Goal: Check status: Check status

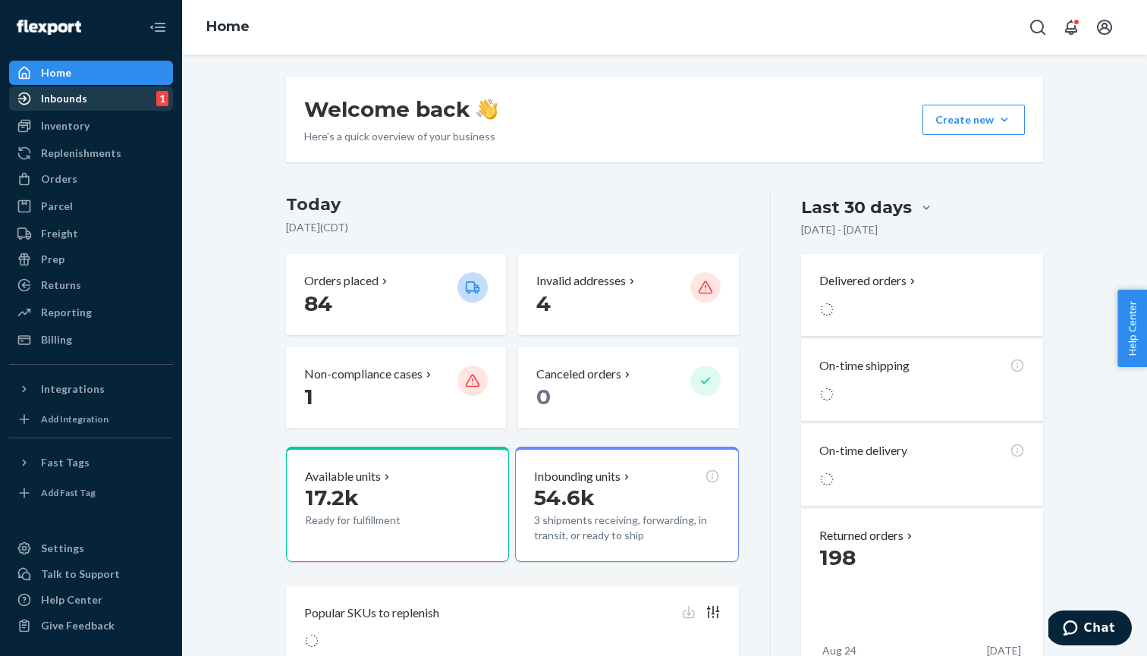
click at [104, 96] on div "Inbounds 1" at bounding box center [91, 98] width 161 height 21
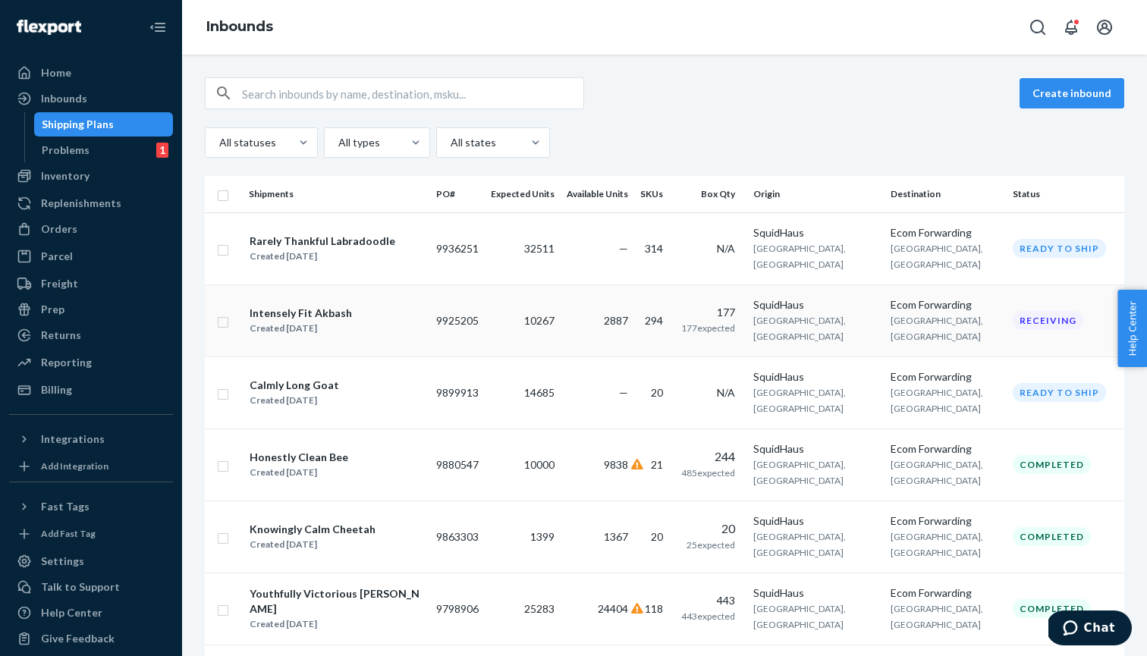
click at [847, 313] on div "SquidHaus" at bounding box center [816, 304] width 125 height 15
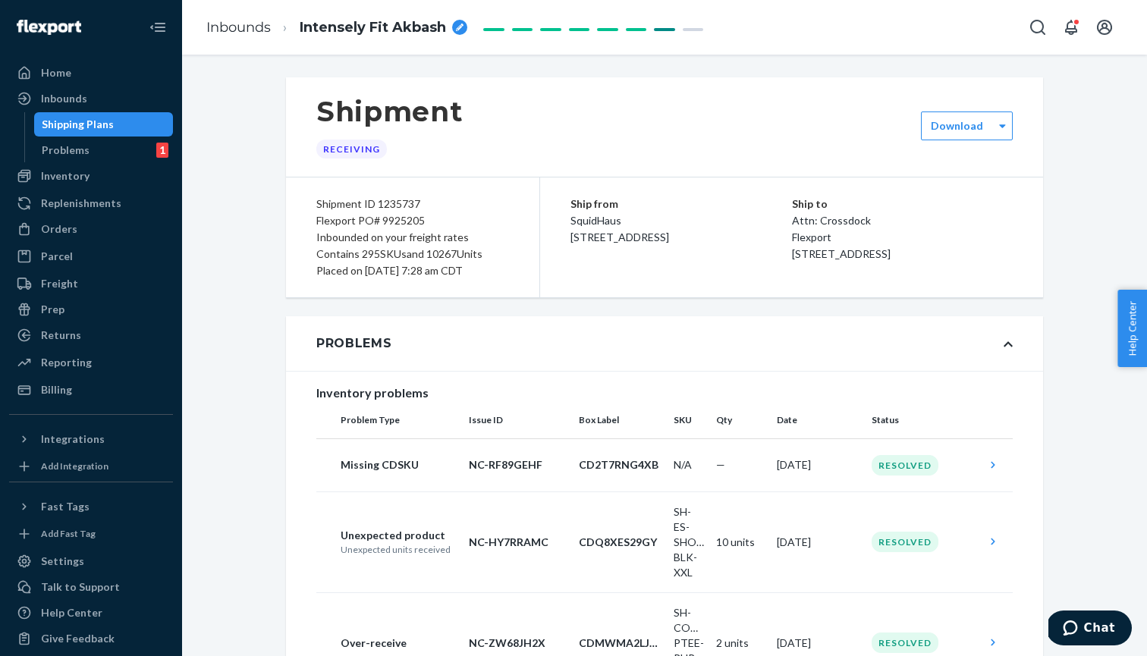
click at [997, 336] on div "Problems" at bounding box center [664, 343] width 757 height 55
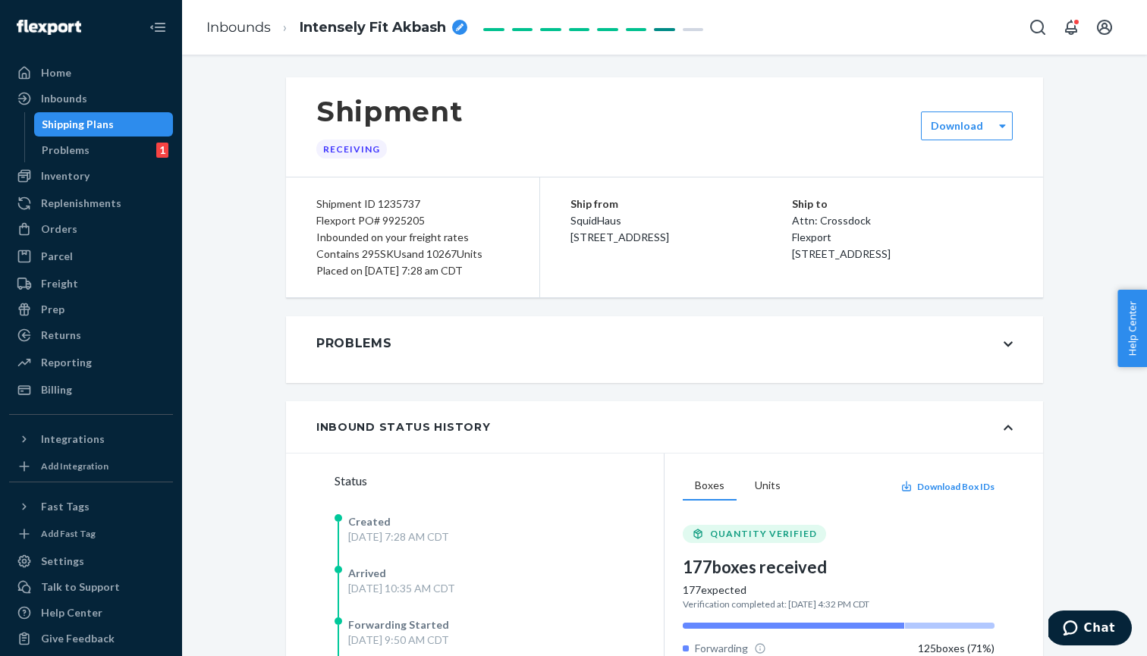
click at [1012, 341] on icon at bounding box center [1008, 344] width 9 height 11
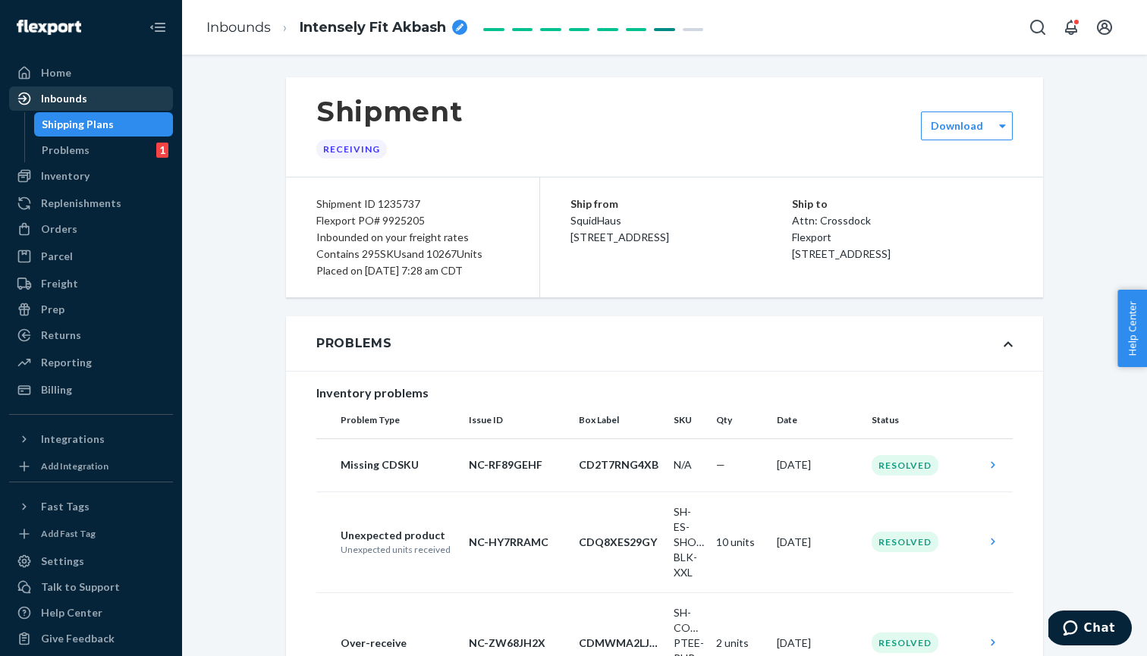
click at [131, 90] on div "Inbounds" at bounding box center [91, 98] width 161 height 21
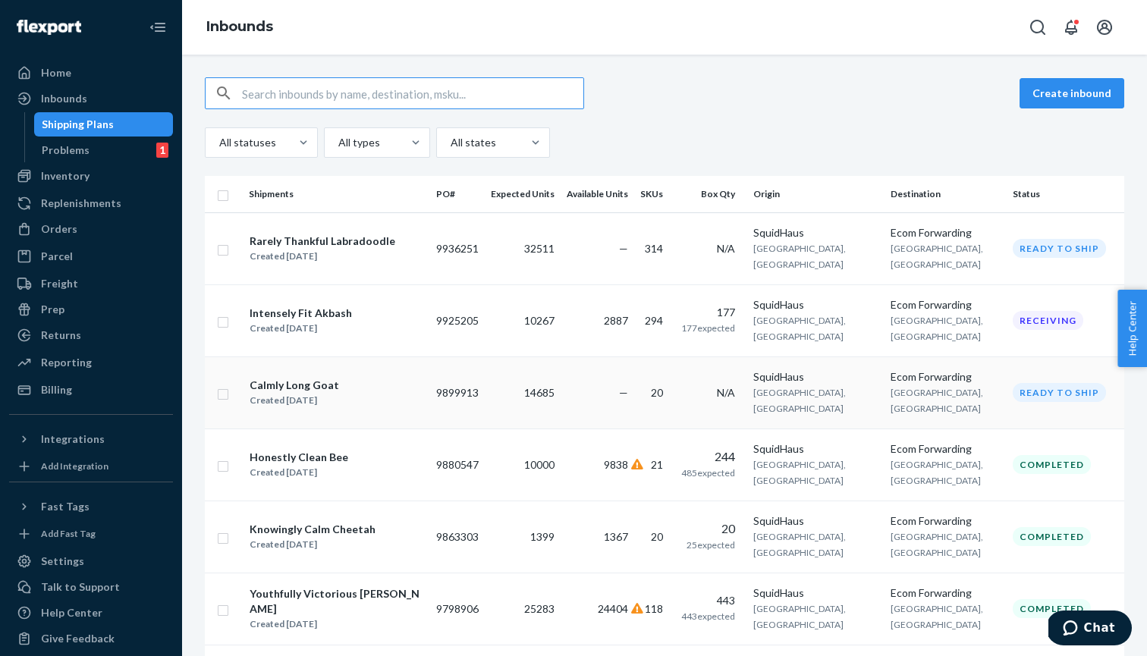
click at [842, 385] on div "SquidHaus" at bounding box center [816, 377] width 125 height 15
